Goal: Information Seeking & Learning: Learn about a topic

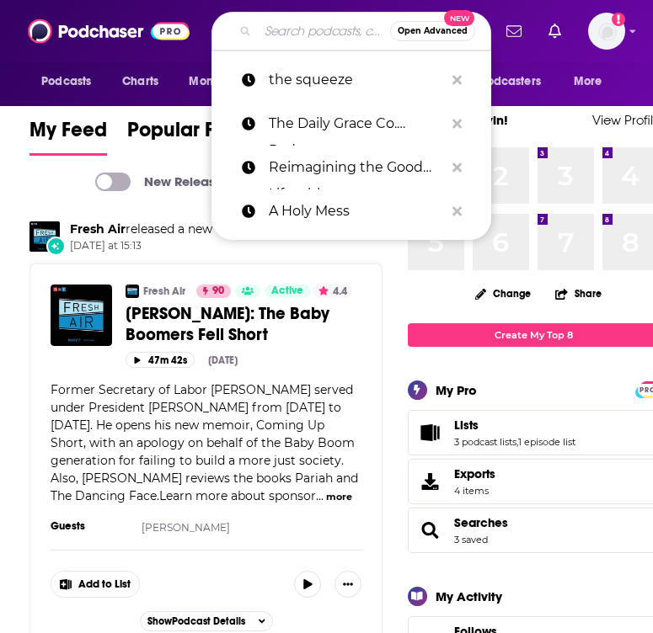
click at [275, 32] on input "Search podcasts, credits, & more..." at bounding box center [324, 31] width 132 height 27
paste input "[DEMOGRAPHIC_DATA] Wives Tell All"
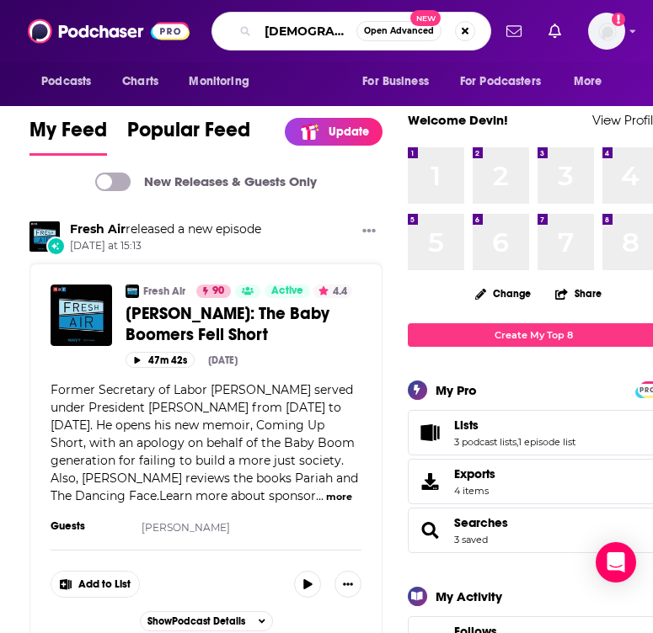
scroll to position [0, 40]
type input "[DEMOGRAPHIC_DATA] Wives Tell All"
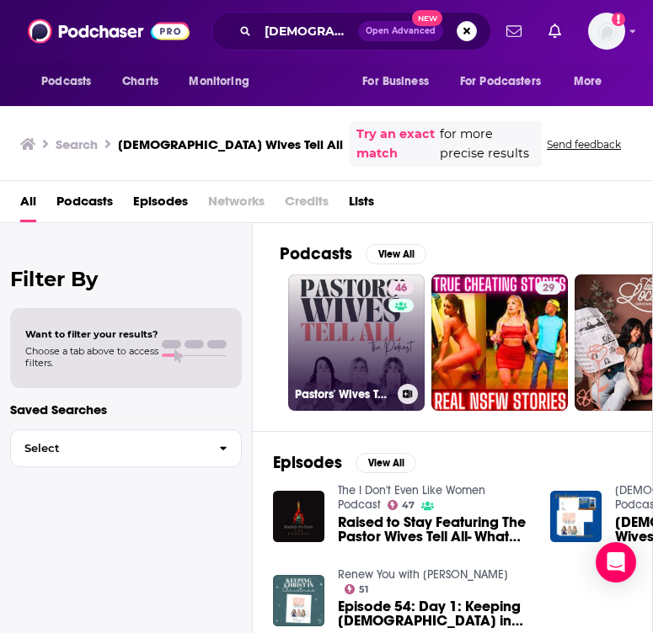
click at [368, 322] on link "46 [DEMOGRAPHIC_DATA]' Wives Tell All" at bounding box center [356, 343] width 136 height 136
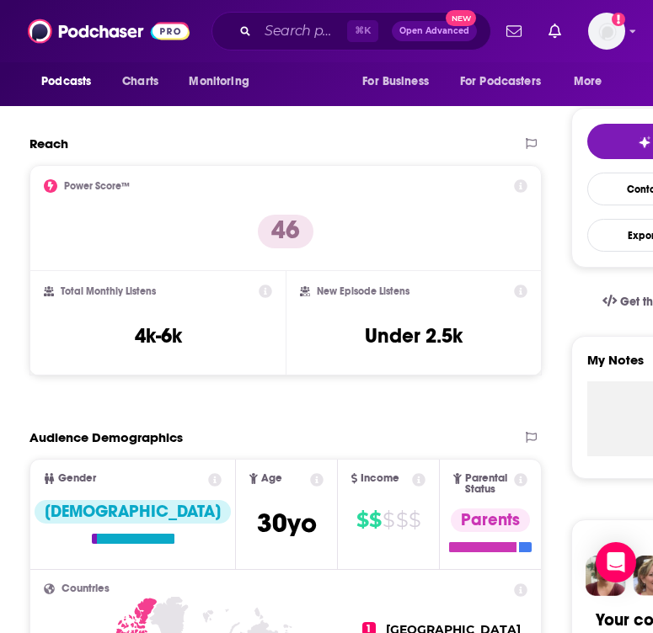
scroll to position [393, 0]
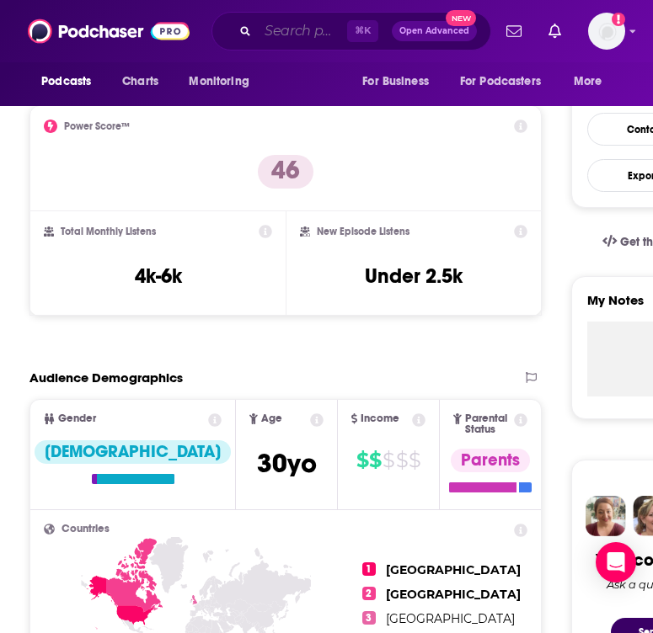
click at [280, 31] on input "Search podcasts, credits, & more..." at bounding box center [302, 31] width 89 height 27
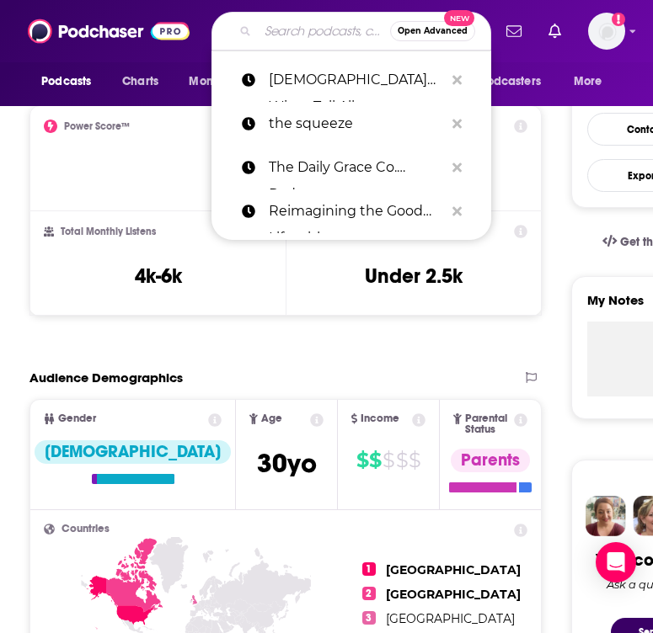
click at [280, 31] on input "Search podcasts, credits, & more..." at bounding box center [324, 31] width 132 height 27
paste input "Was That Too Much"
type input "Was That Too Much"
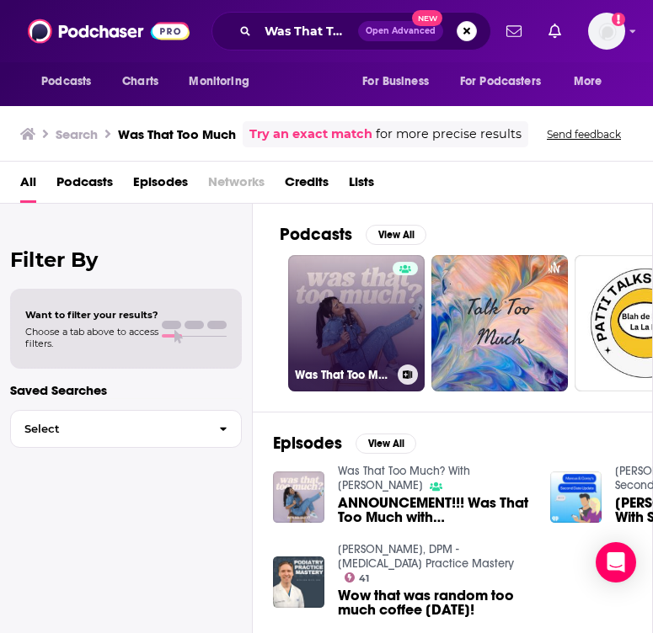
click at [328, 344] on link "Was That Too Much? With [PERSON_NAME]" at bounding box center [356, 323] width 136 height 136
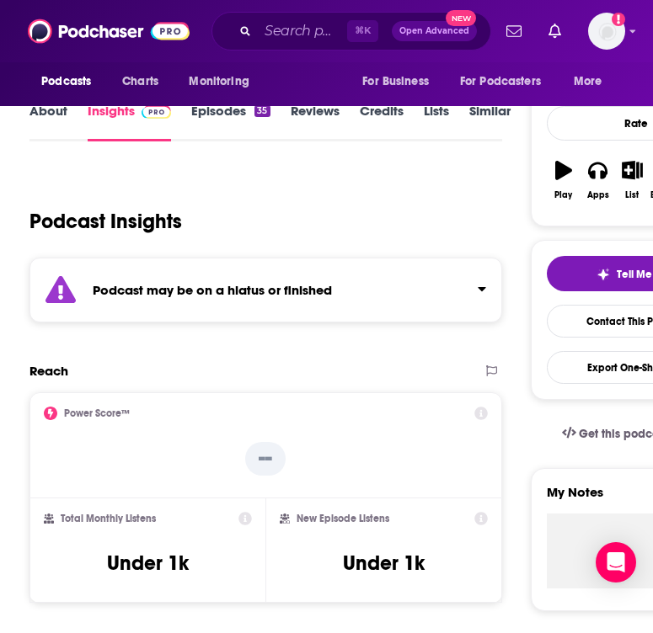
scroll to position [204, 0]
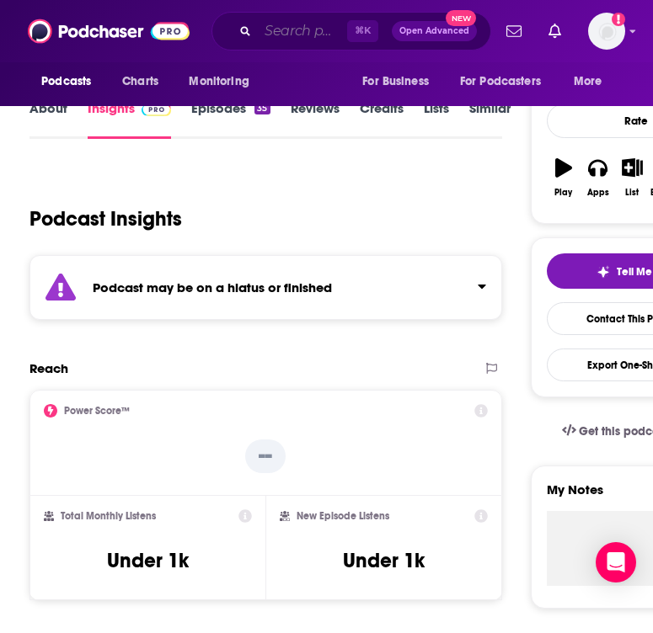
click at [272, 29] on input "Search podcasts, credits, & more..." at bounding box center [302, 31] width 89 height 27
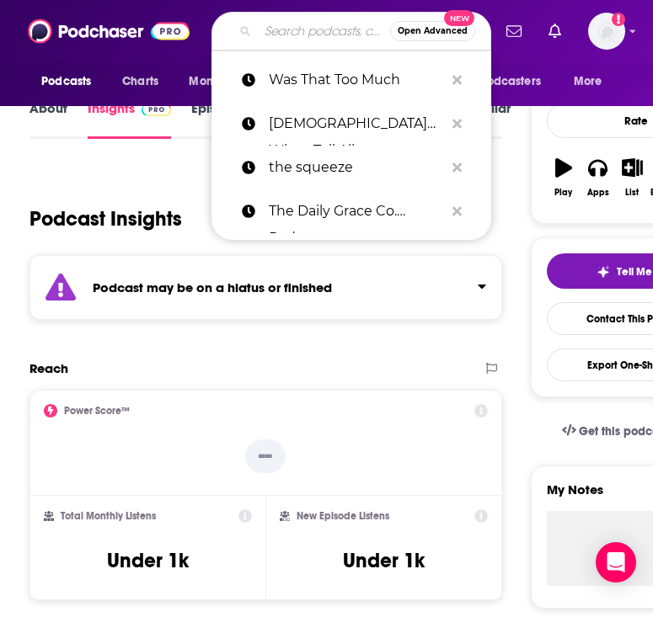
paste input "Glamour Farm"
type input "Glamour Farm"
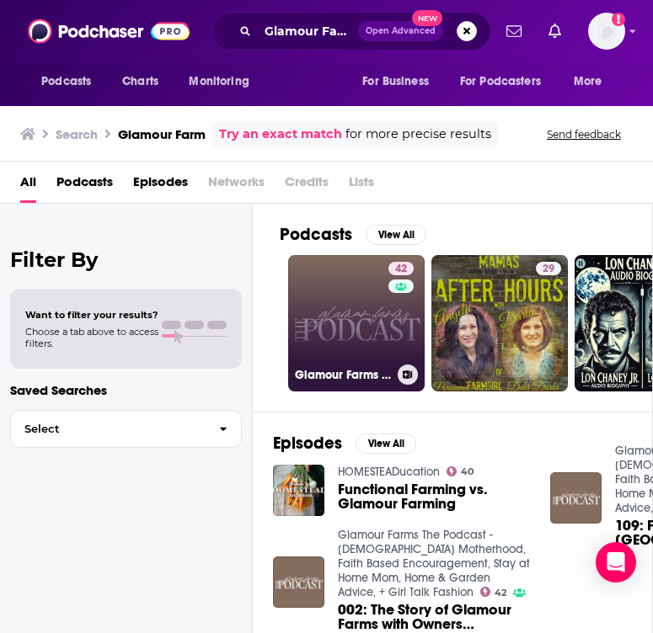
click at [339, 259] on link "42 Glamour Farms The Podcast - [DEMOGRAPHIC_DATA] Motherhood, Faith Based Encou…" at bounding box center [356, 323] width 136 height 136
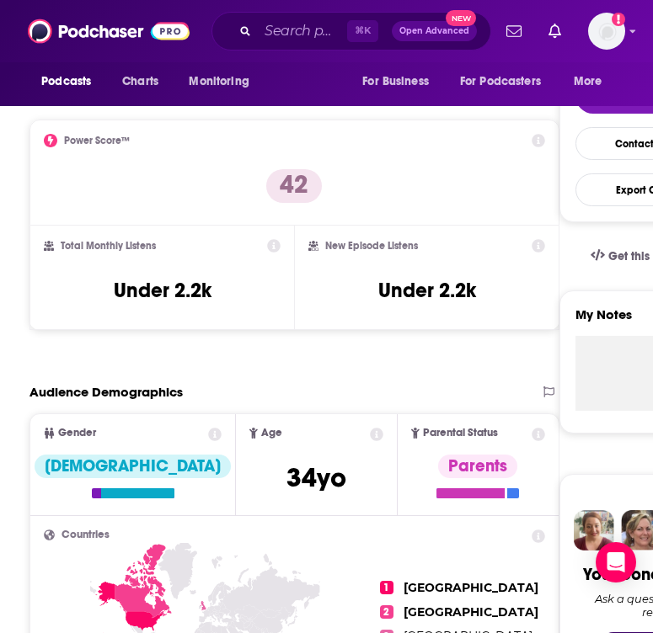
scroll to position [431, 0]
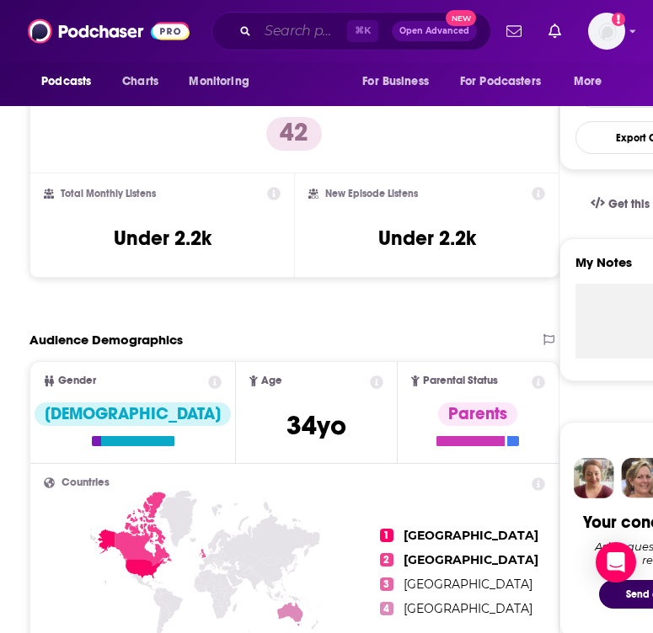
click at [279, 32] on input "Search podcasts, credits, & more..." at bounding box center [302, 31] width 89 height 27
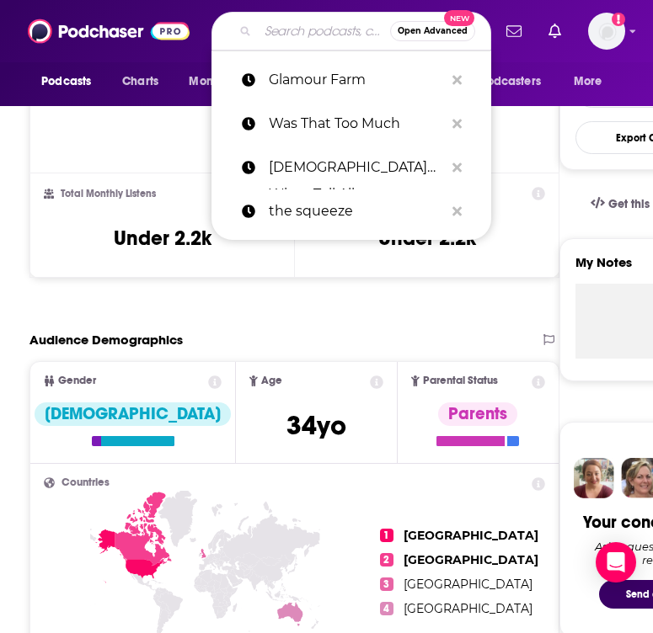
paste input "Her Story"
type input "Her Story"
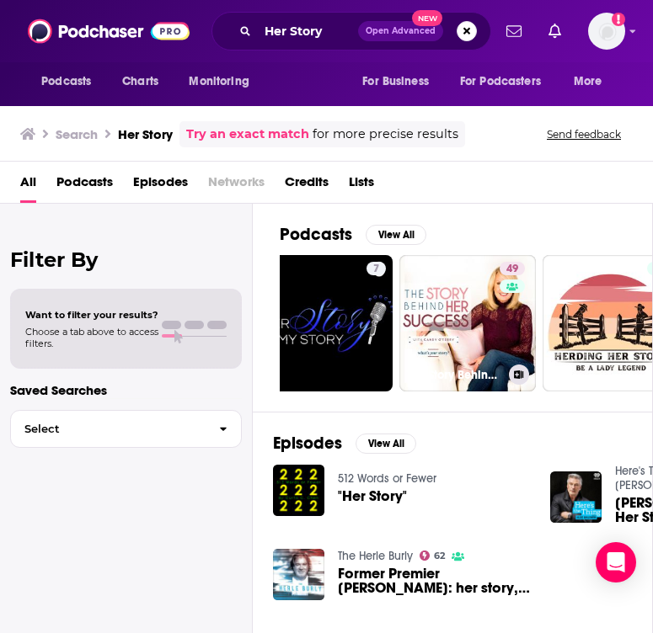
scroll to position [0, 319]
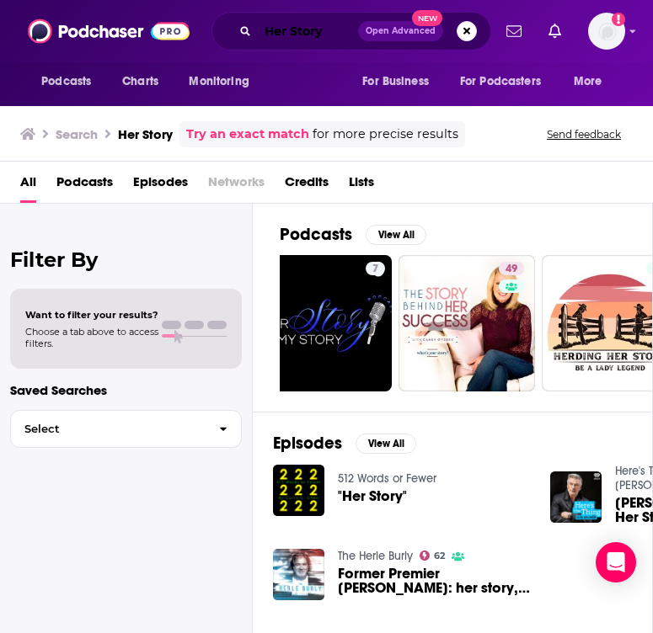
click at [302, 38] on input "Her Story" at bounding box center [308, 31] width 100 height 27
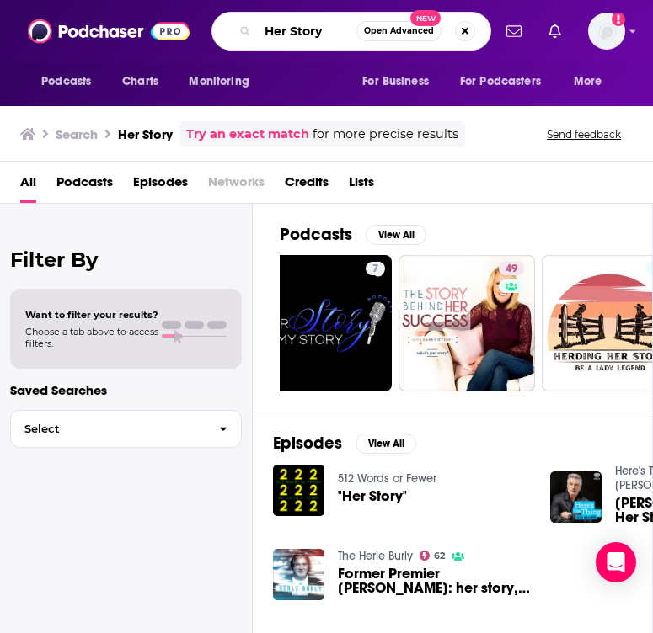
click at [302, 38] on input "Her Story" at bounding box center [307, 31] width 99 height 27
paste input "her STORY by [DOMAIN_NAME][DEMOGRAPHIC_DATA]"
click at [302, 38] on input "Her her STORY by [DOMAIN_NAME][DEMOGRAPHIC_DATA]" at bounding box center [307, 31] width 99 height 27
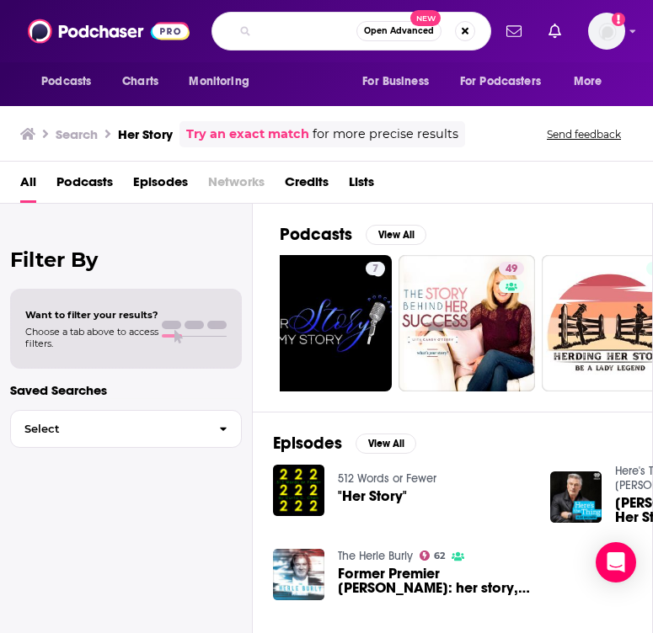
paste input "Search podcasts, credits, & more..."
type input "her STORY by [DOMAIN_NAME][DEMOGRAPHIC_DATA]"
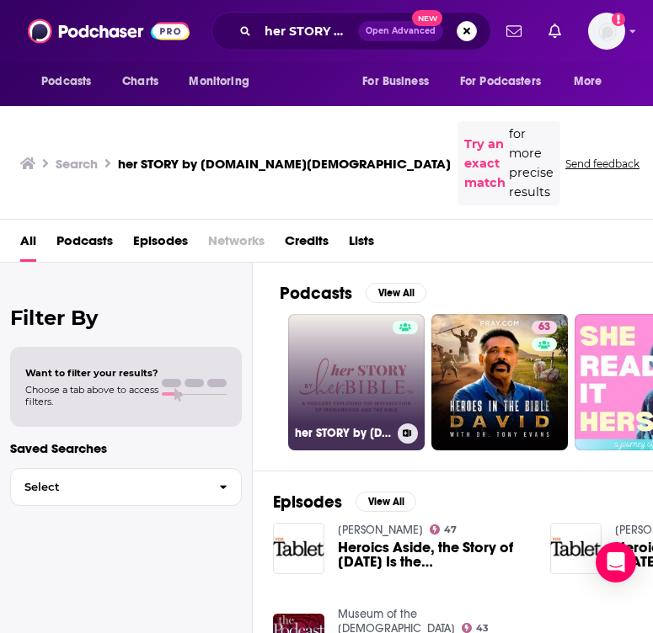
click at [393, 328] on div at bounding box center [404, 372] width 25 height 103
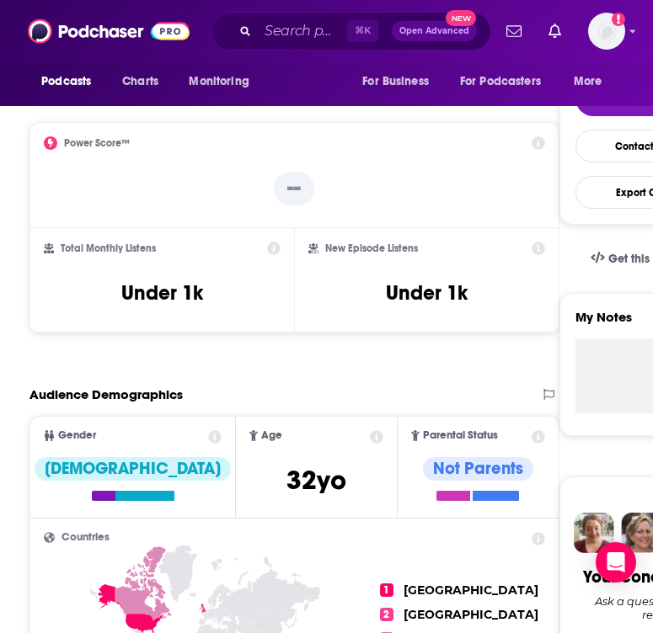
scroll to position [362, 0]
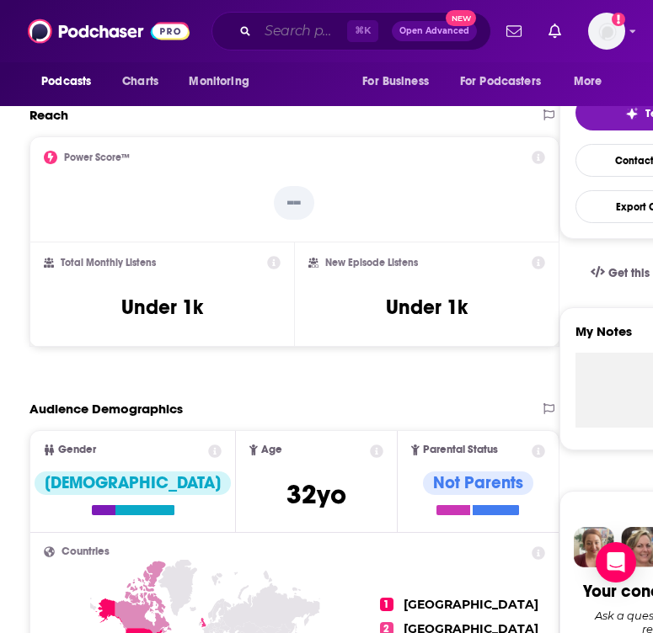
click at [282, 40] on input "Search podcasts, credits, & more..." at bounding box center [302, 31] width 89 height 27
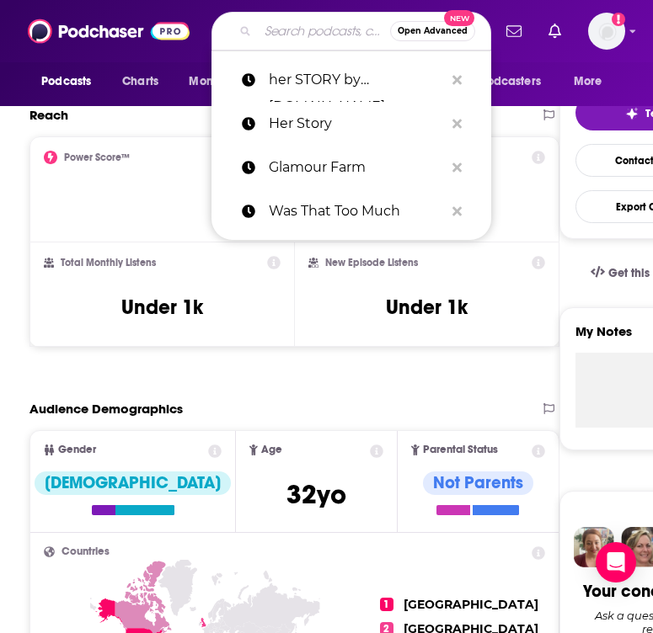
paste input "Rocking It Grand with Chrys and [PERSON_NAME]"
type input "Rocking It Grand with Chrys and [PERSON_NAME]"
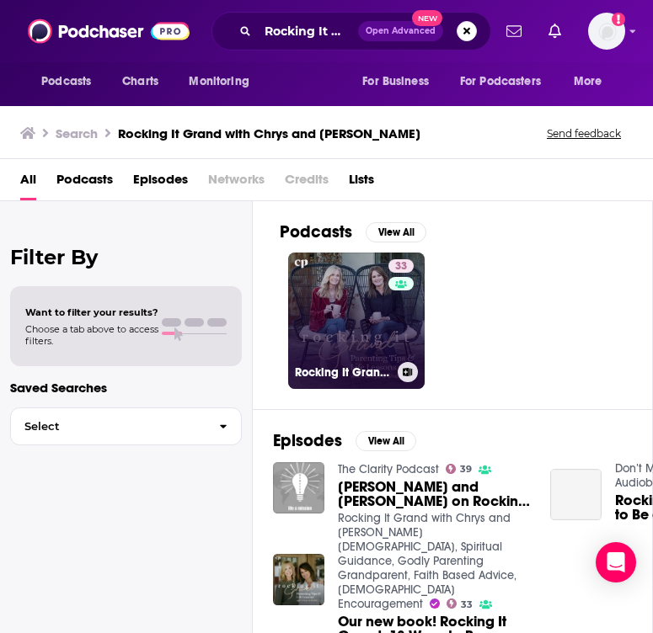
click at [381, 312] on link "33 Rocking It Grand with Chrys and [PERSON_NAME][DEMOGRAPHIC_DATA], Spiritual G…" at bounding box center [356, 321] width 136 height 136
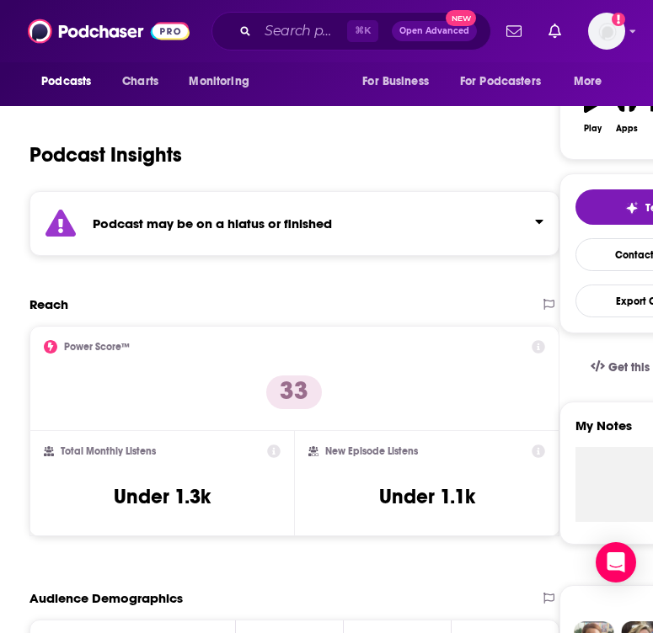
scroll to position [306, 0]
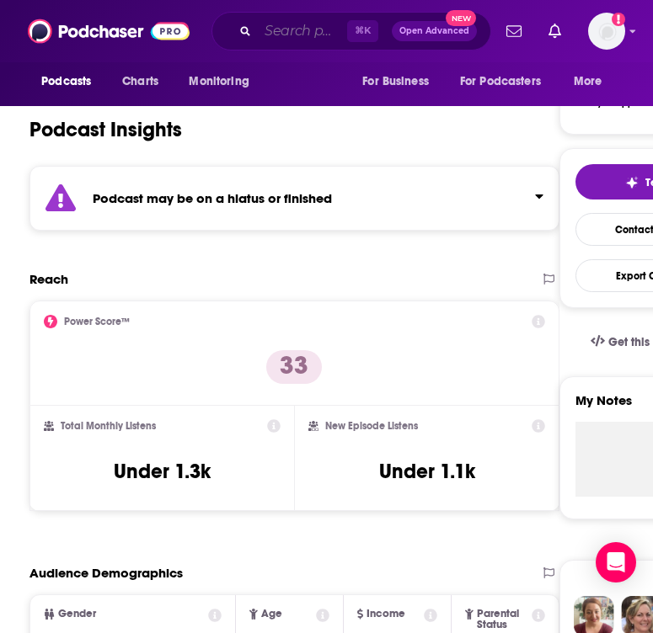
click at [273, 37] on input "Search podcasts, credits, & more..." at bounding box center [302, 31] width 89 height 27
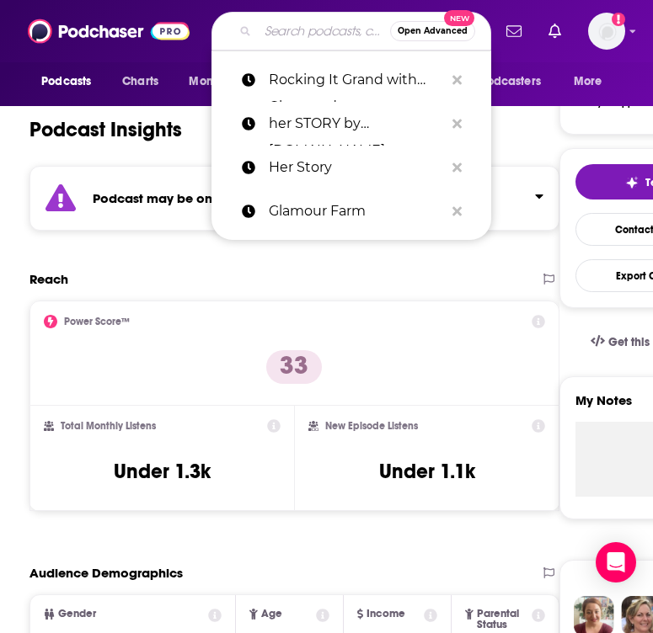
paste input "SHE Podcast with [PERSON_NAME] [PERSON_NAME]"
type input "SHE Podcast with [PERSON_NAME] [PERSON_NAME]"
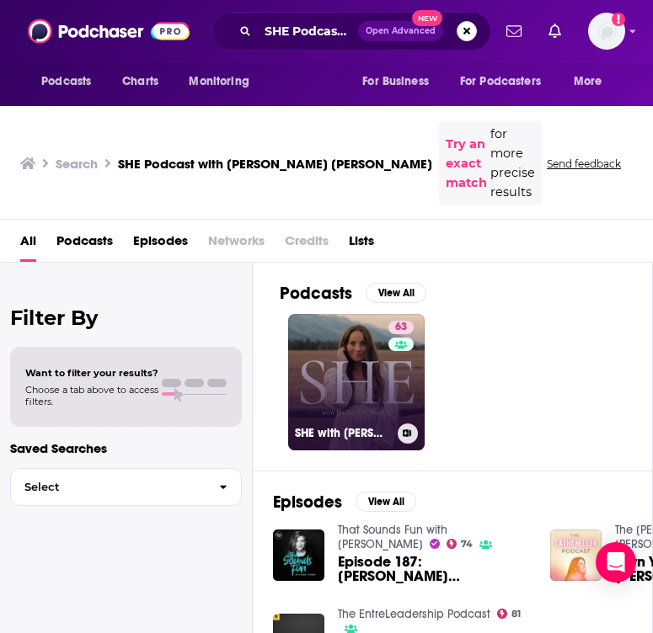
click at [351, 367] on link "63 SHE with [PERSON_NAME] [PERSON_NAME]" at bounding box center [356, 382] width 136 height 136
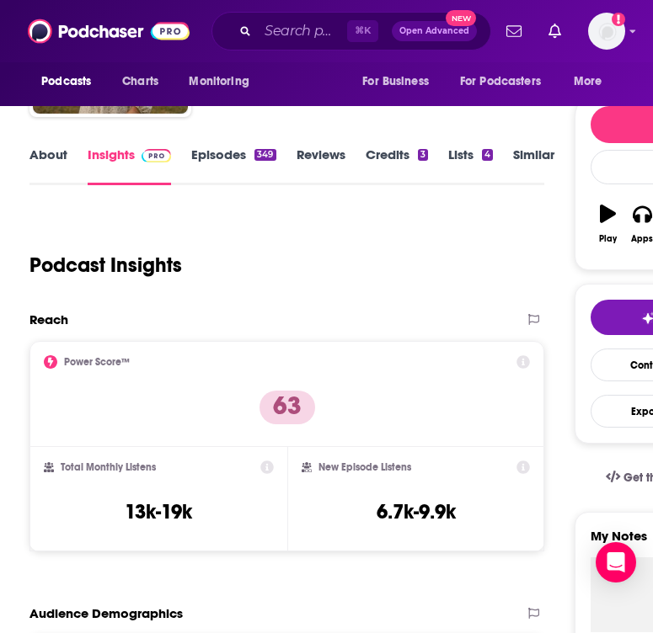
scroll to position [163, 0]
